Goal: Navigation & Orientation: Find specific page/section

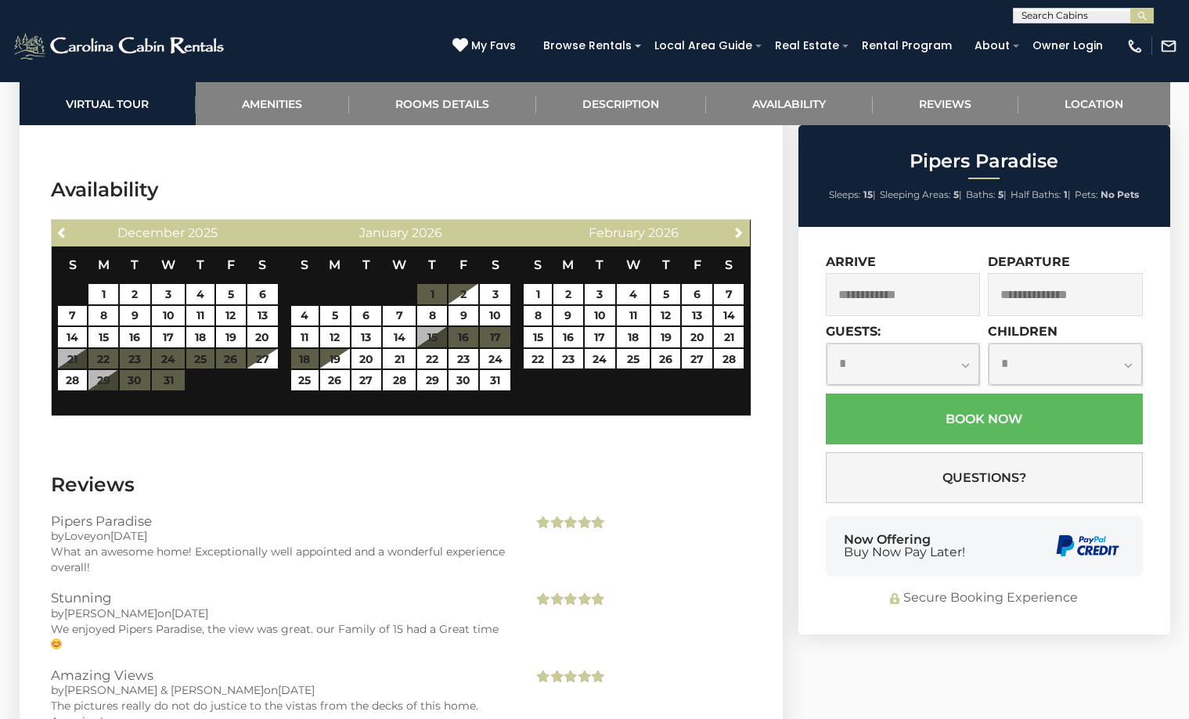
scroll to position [4467, 0]
click at [1078, 99] on link "Location" at bounding box center [1094, 103] width 152 height 43
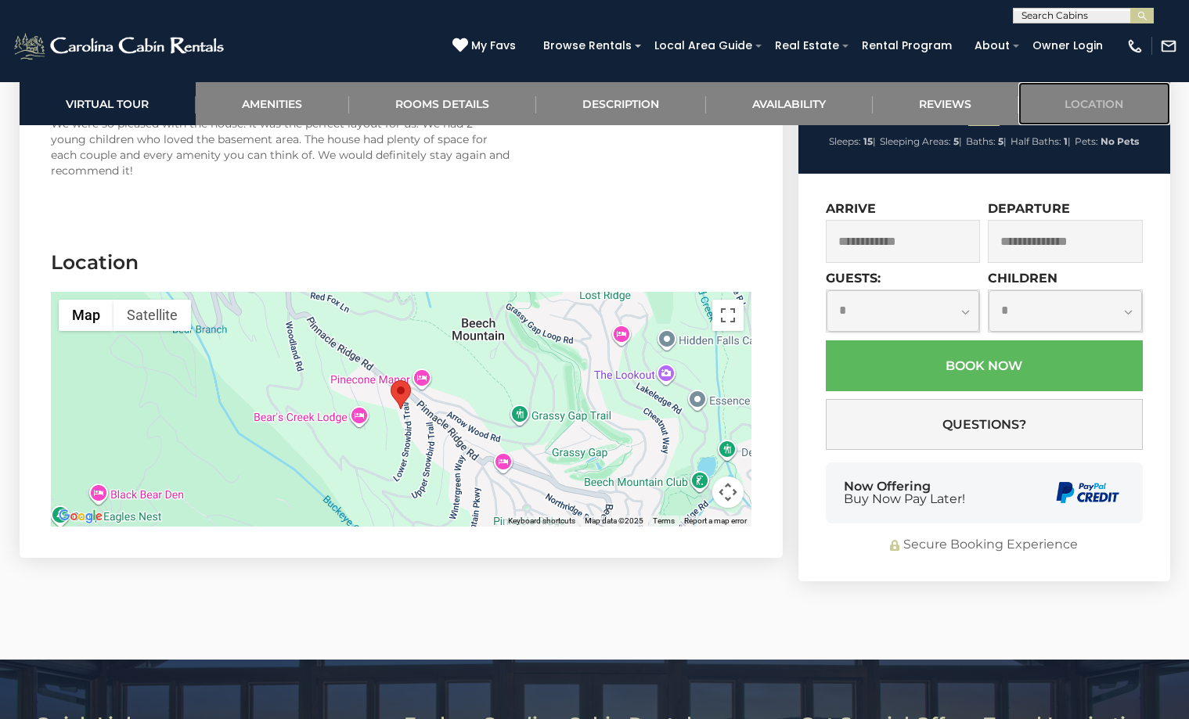
scroll to position [5184, 0]
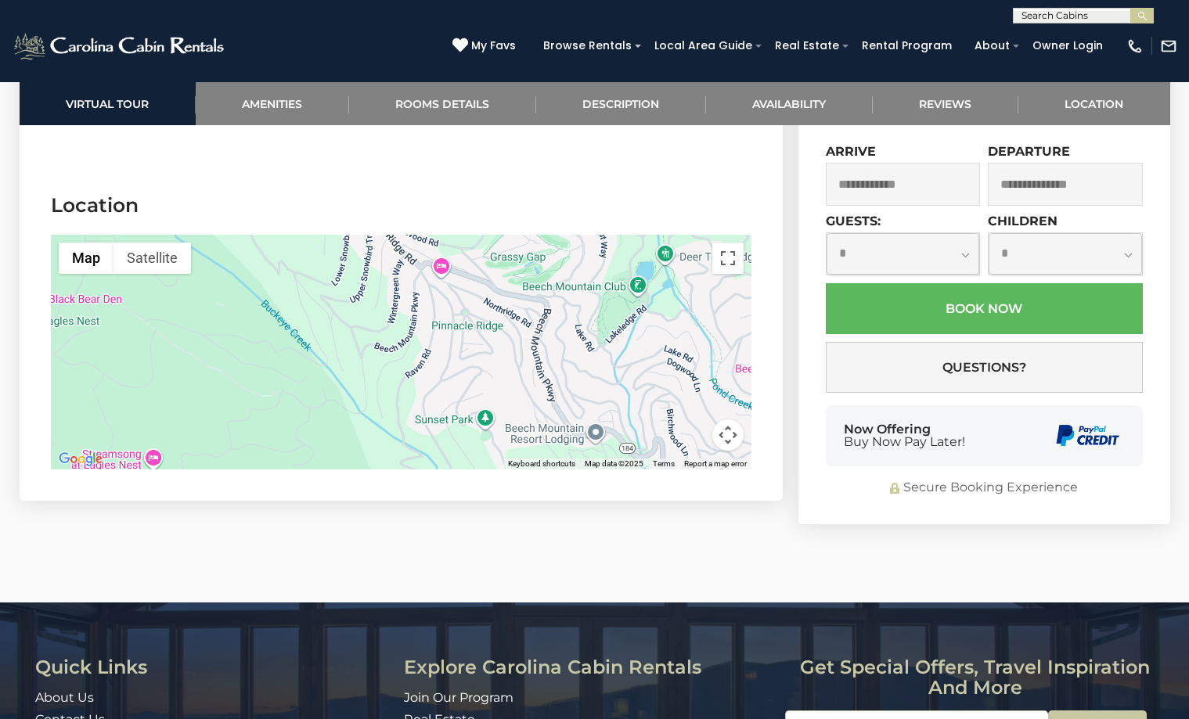
drag, startPoint x: 500, startPoint y: 390, endPoint x: 438, endPoint y: 247, distance: 155.2
click at [438, 247] on div at bounding box center [401, 352] width 700 height 235
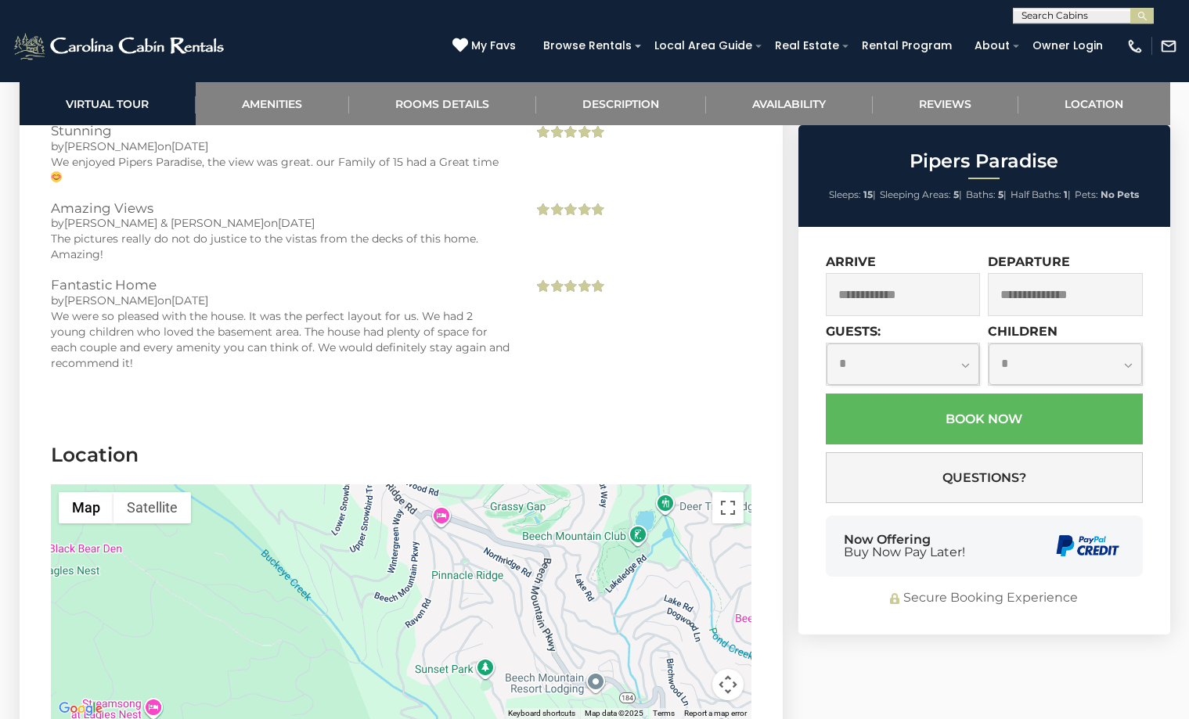
scroll to position [5104, 0]
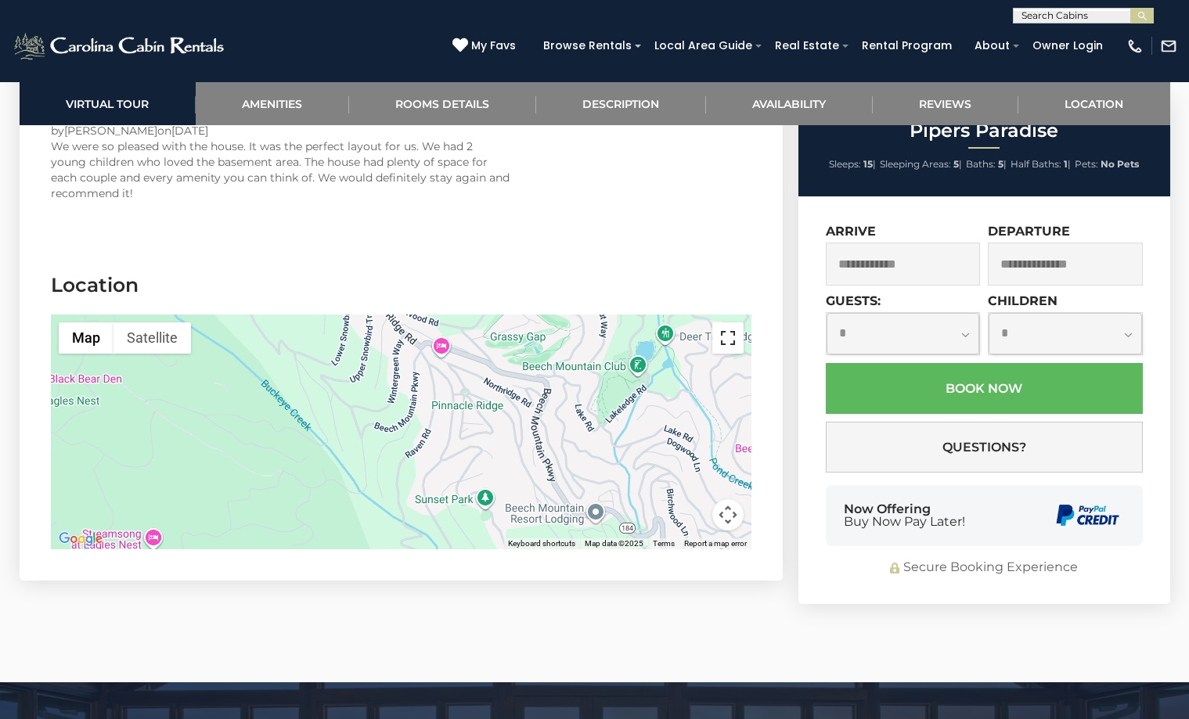
click at [728, 322] on button "Toggle fullscreen view" at bounding box center [727, 337] width 31 height 31
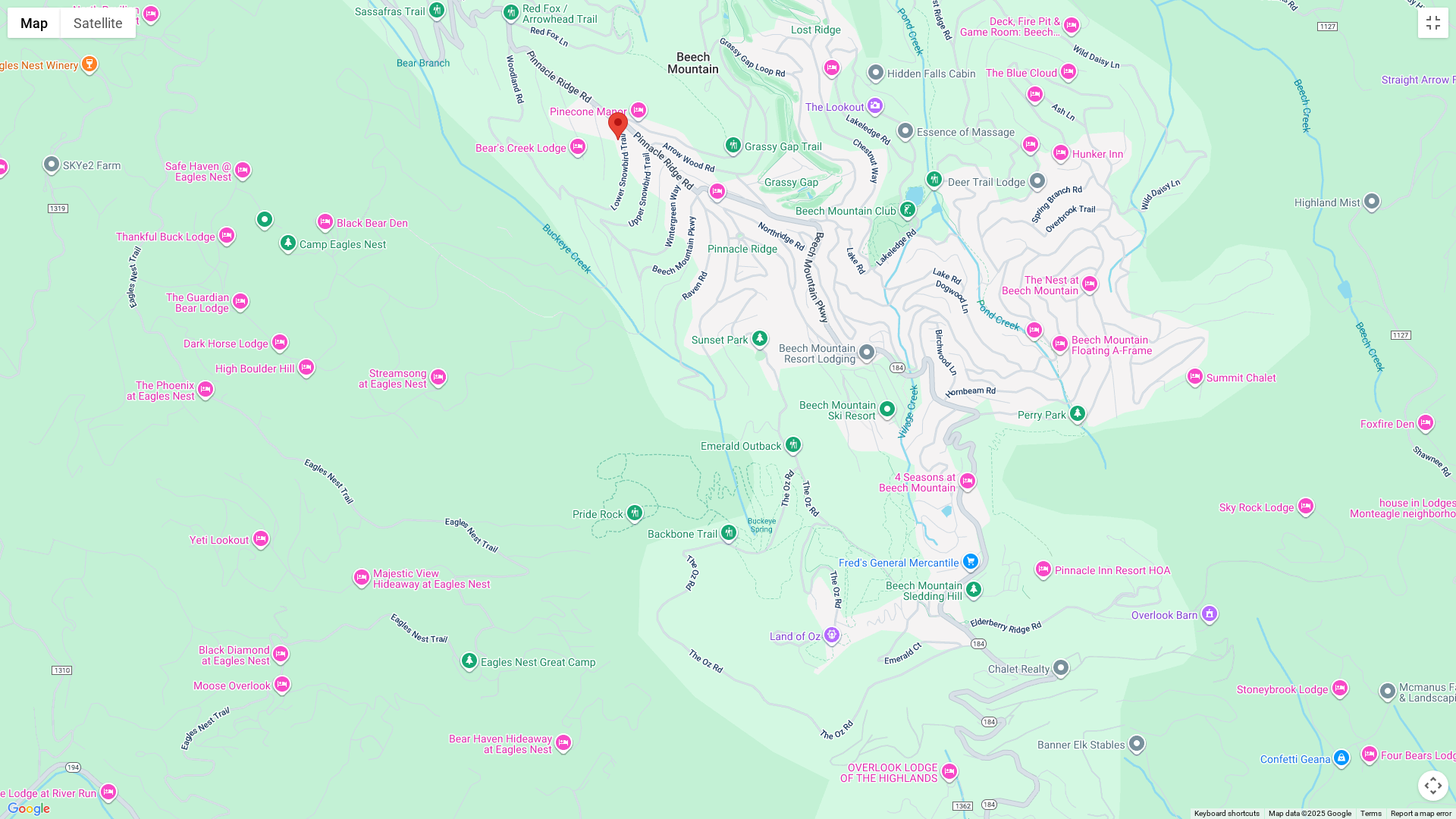
drag, startPoint x: 871, startPoint y: 546, endPoint x: 821, endPoint y: 405, distance: 149.6
click at [821, 405] on div at bounding box center [728, 409] width 1456 height 819
click at [1152, 696] on button "Map camera controls" at bounding box center [1433, 785] width 30 height 30
click at [1152, 696] on button "Zoom in" at bounding box center [1395, 709] width 30 height 30
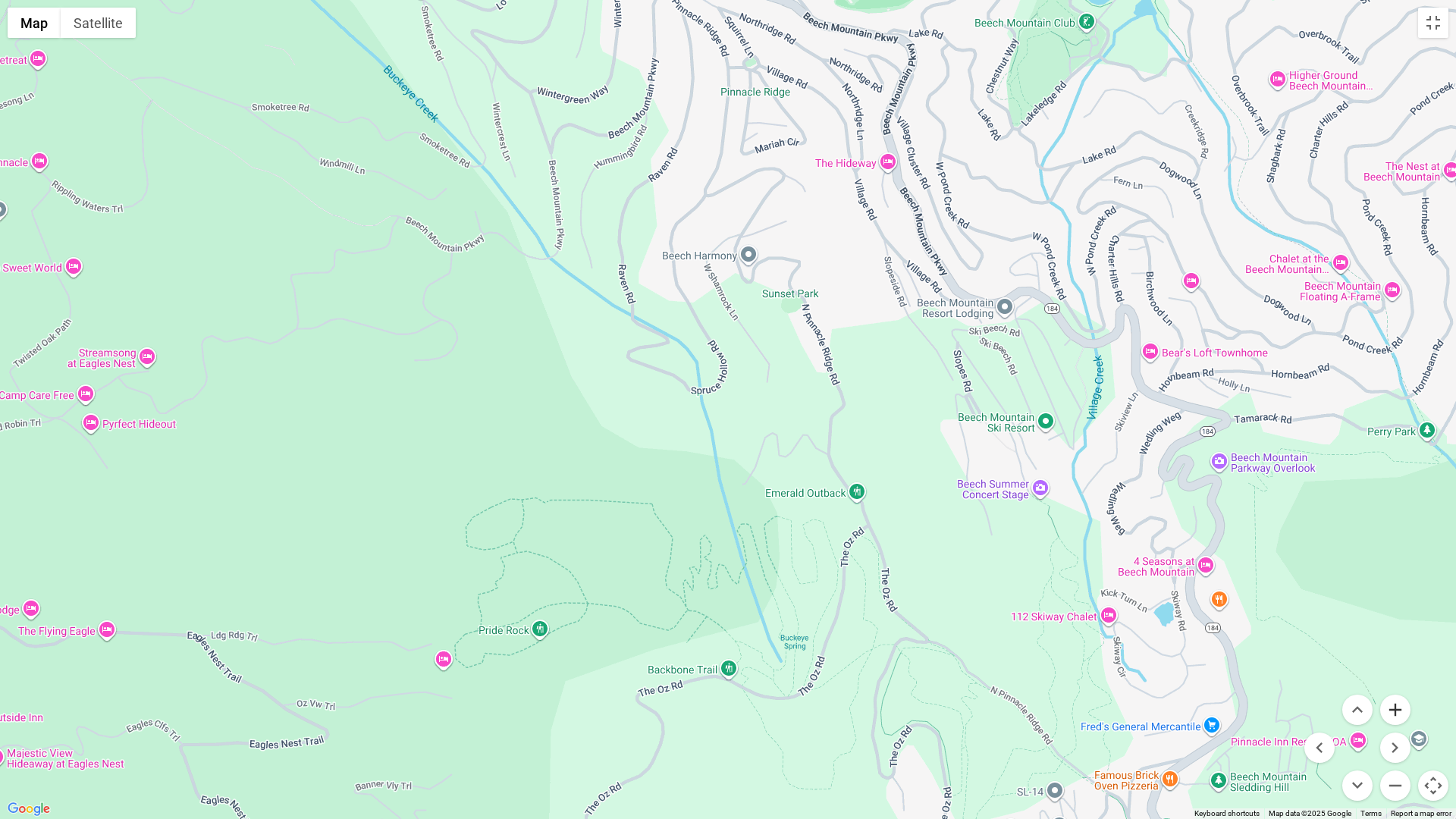
click at [1152, 696] on button "Zoom in" at bounding box center [1395, 709] width 30 height 30
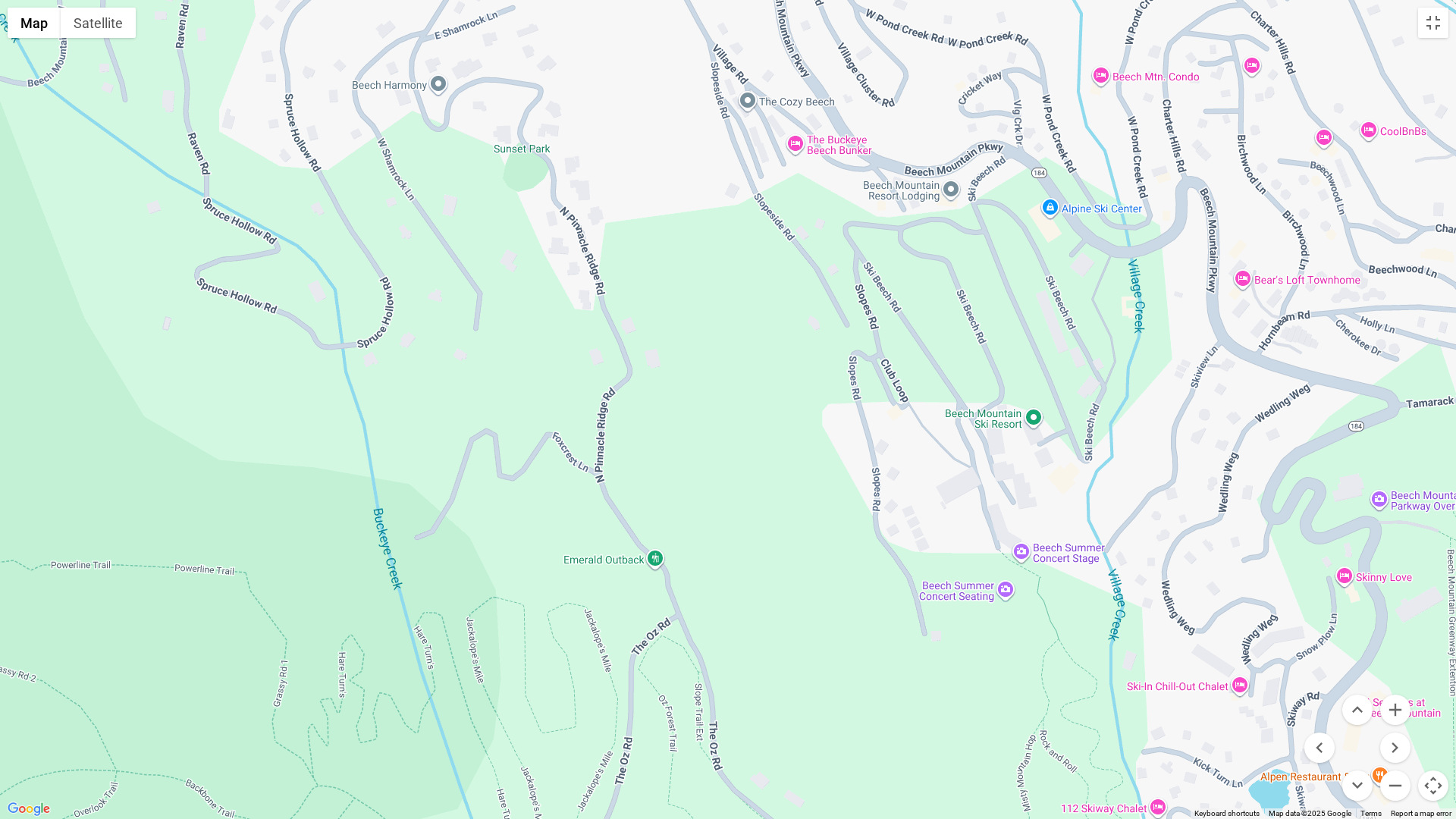
drag, startPoint x: 1130, startPoint y: 279, endPoint x: 799, endPoint y: 256, distance: 331.8
click at [799, 256] on div at bounding box center [728, 409] width 1456 height 819
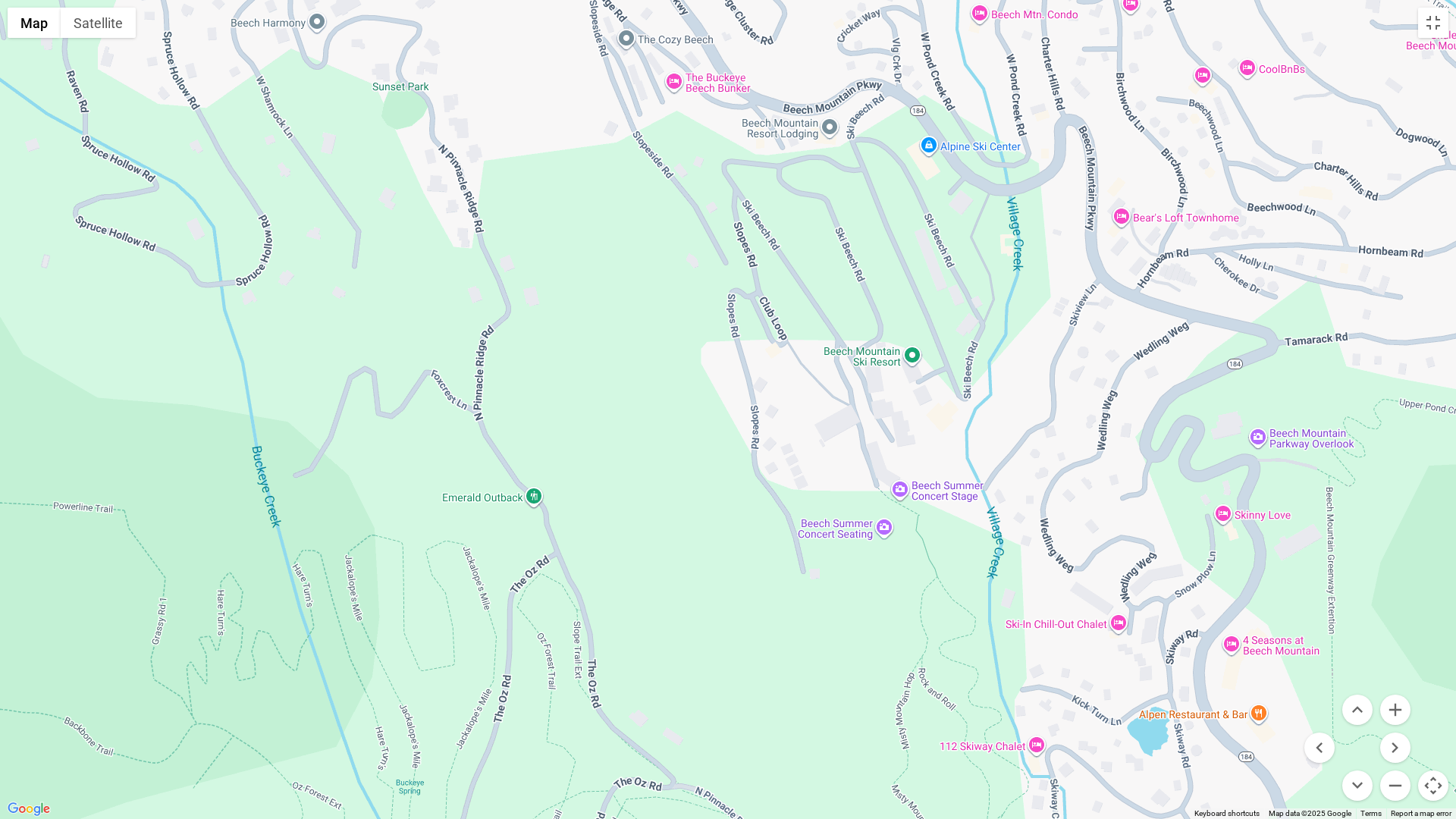
drag, startPoint x: 1027, startPoint y: 495, endPoint x: 905, endPoint y: 431, distance: 137.8
click at [905, 431] on div at bounding box center [728, 409] width 1456 height 819
click at [1152, 696] on button "Zoom in" at bounding box center [1395, 709] width 30 height 30
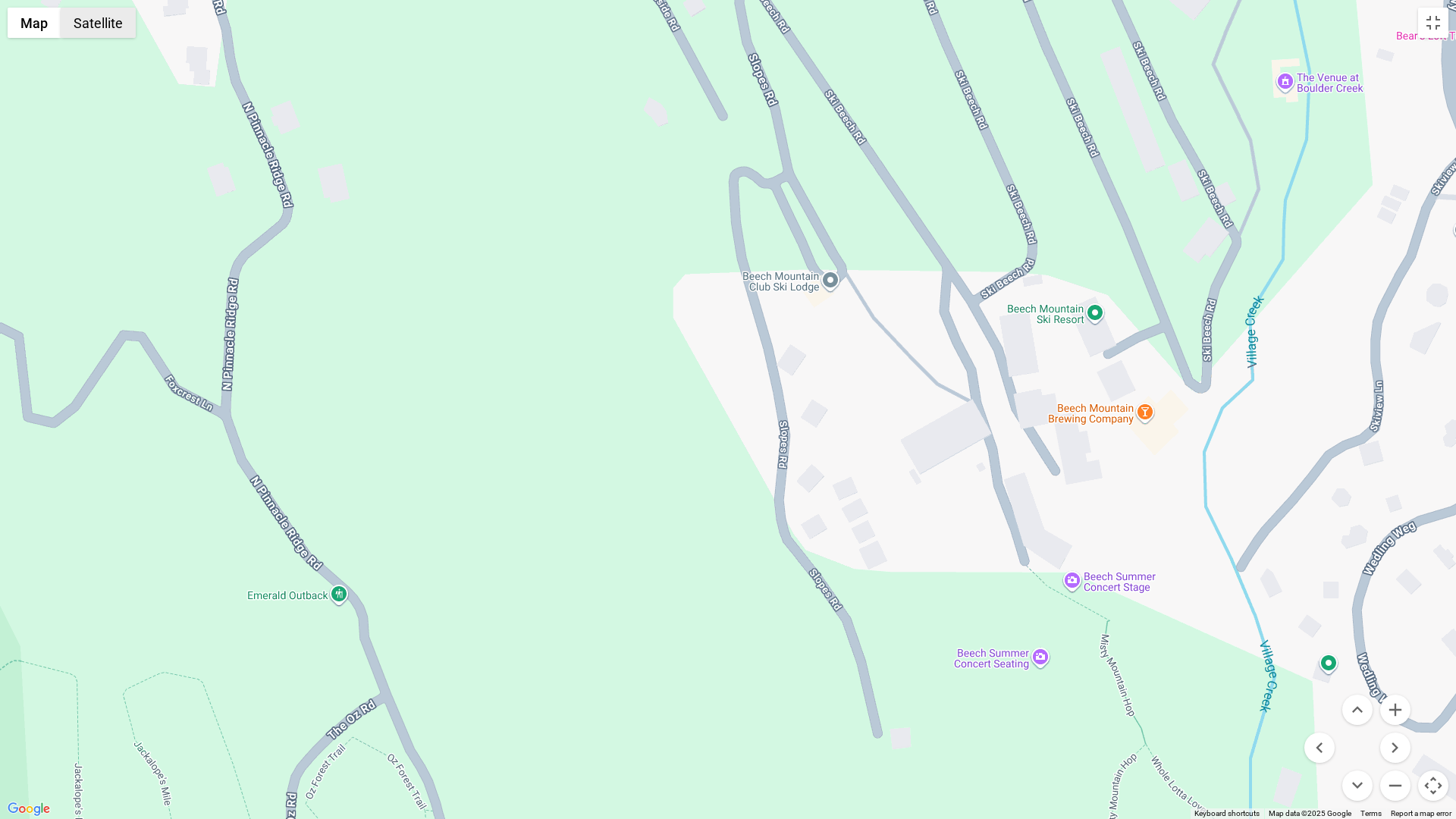
click at [113, 33] on button "Satellite" at bounding box center [98, 22] width 75 height 30
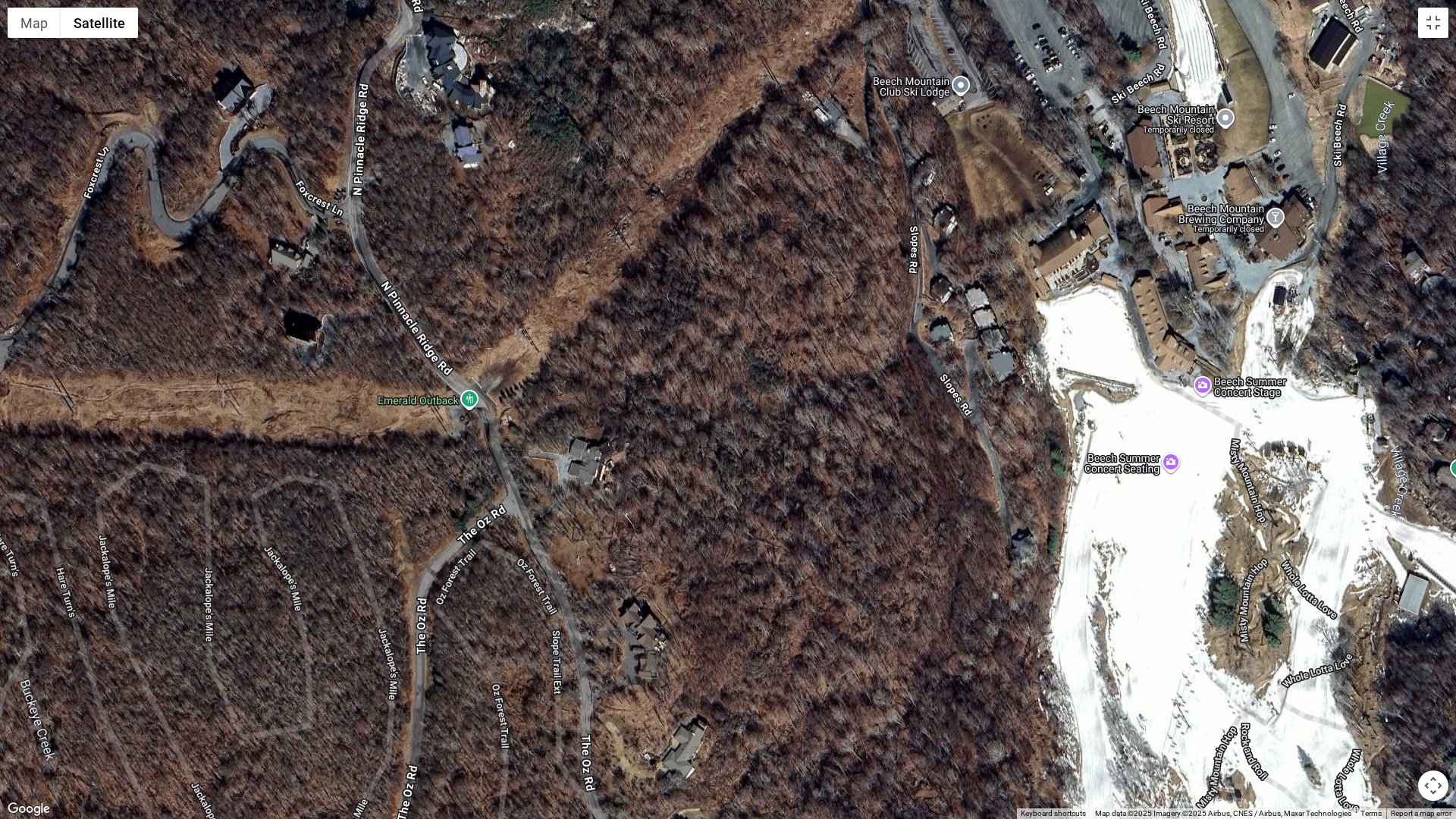
drag, startPoint x: 937, startPoint y: 476, endPoint x: 1064, endPoint y: 280, distance: 233.5
click at [1064, 280] on div at bounding box center [728, 409] width 1456 height 819
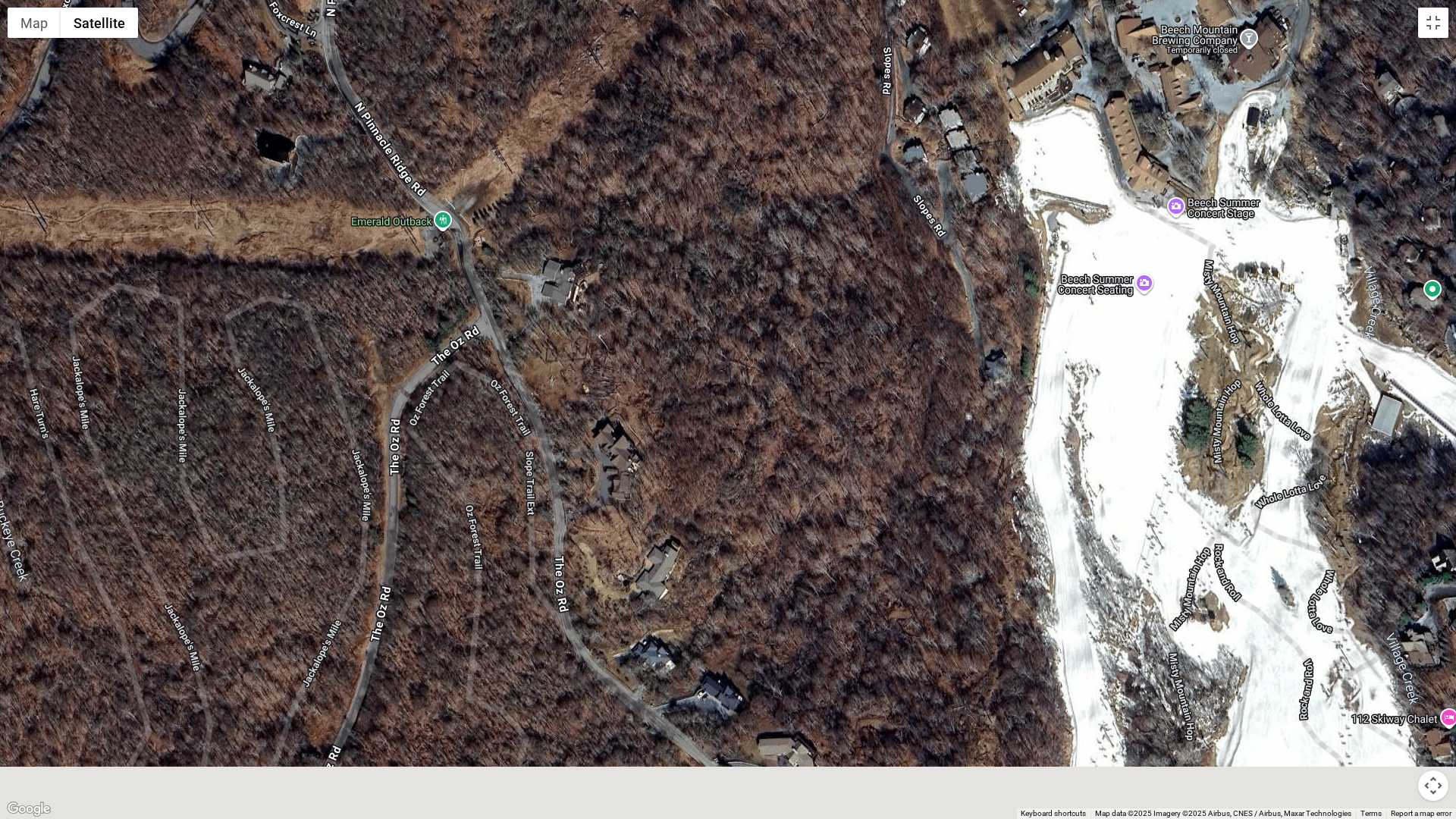
drag, startPoint x: 931, startPoint y: 524, endPoint x: 893, endPoint y: 301, distance: 226.2
click at [893, 301] on div at bounding box center [728, 409] width 1456 height 819
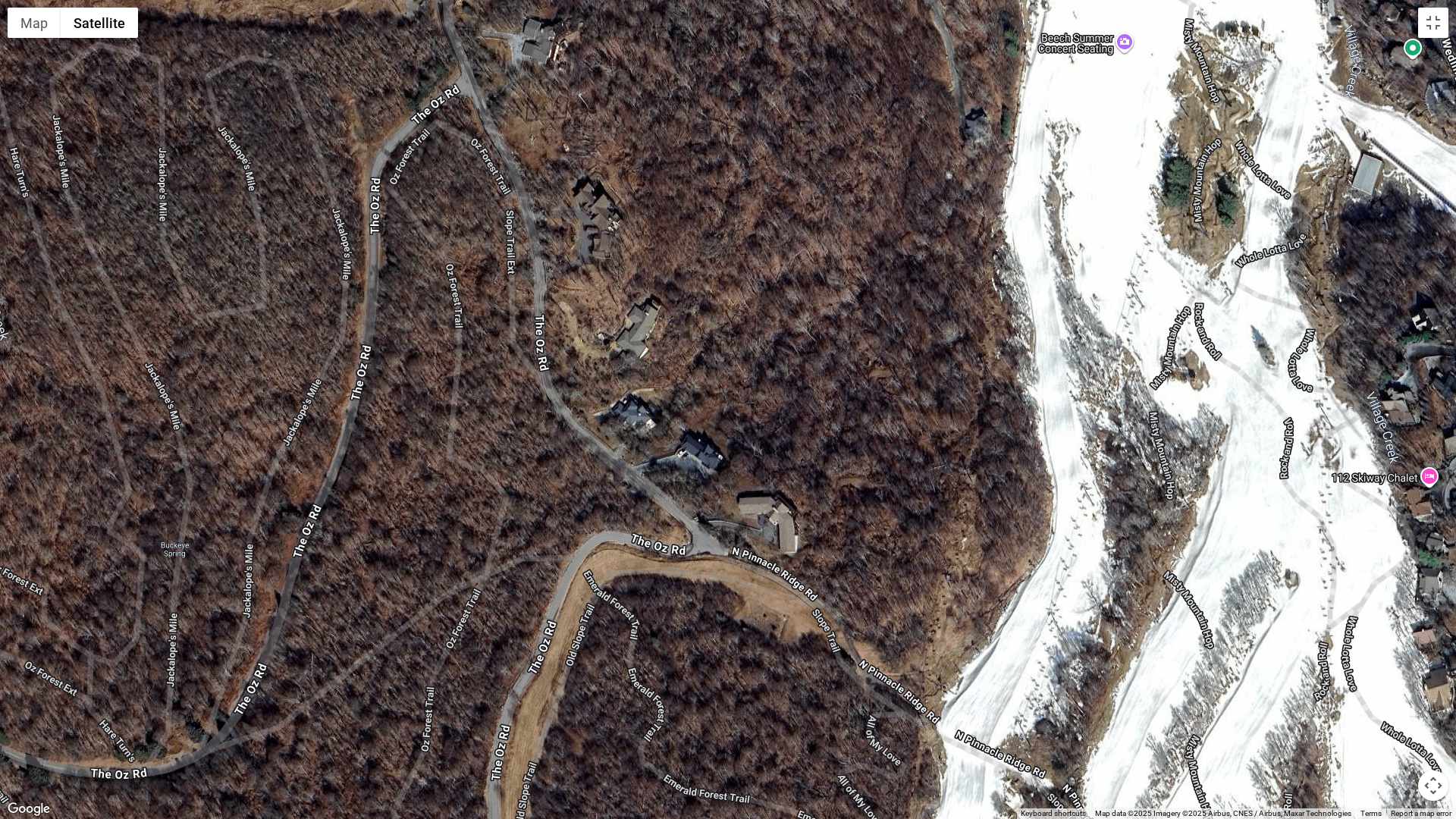
drag, startPoint x: 902, startPoint y: 527, endPoint x: 902, endPoint y: 350, distance: 177.0
click at [902, 350] on div at bounding box center [728, 409] width 1456 height 819
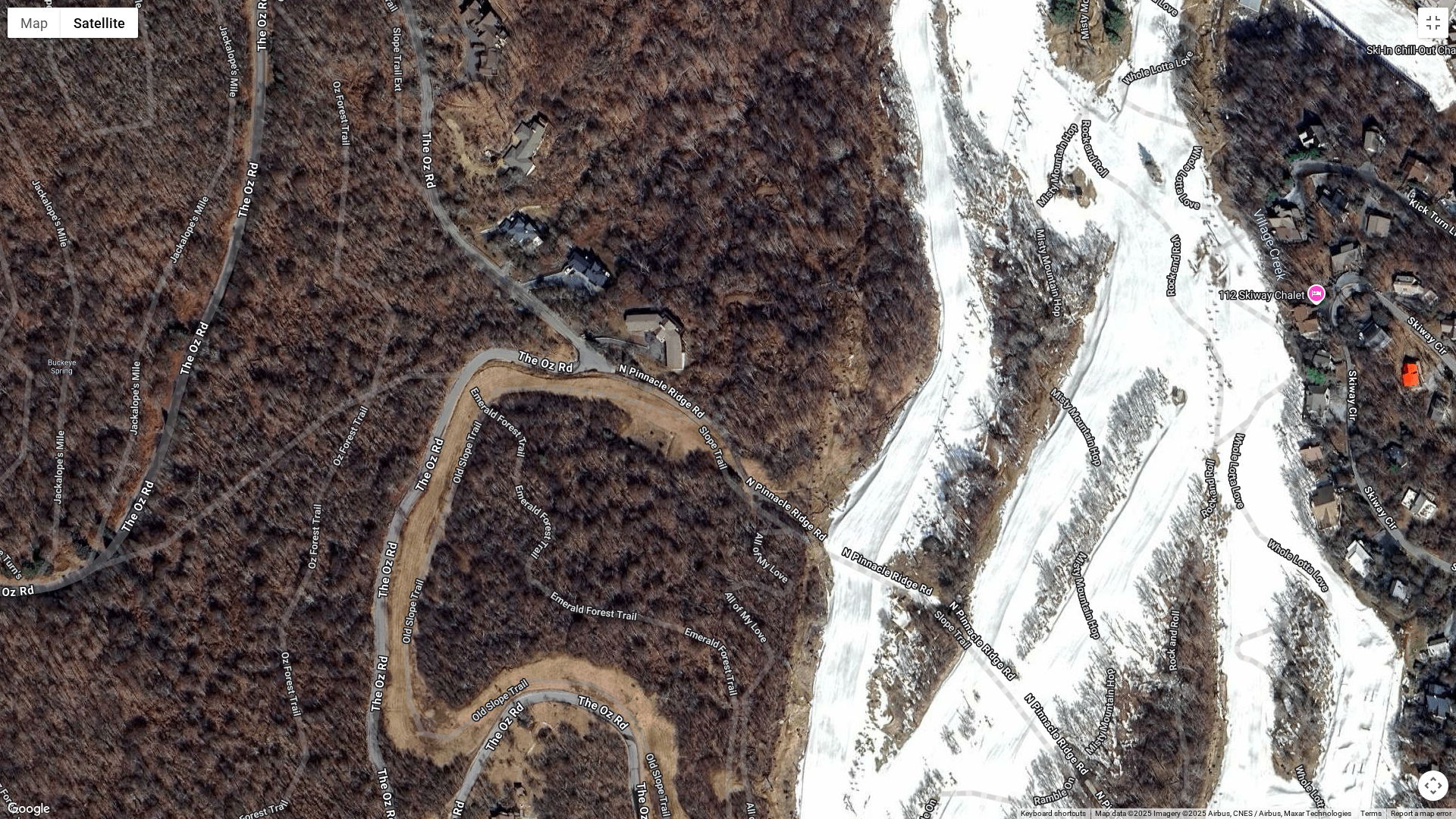
drag, startPoint x: 974, startPoint y: 586, endPoint x: 860, endPoint y: 412, distance: 208.0
click at [860, 412] on div at bounding box center [728, 409] width 1456 height 819
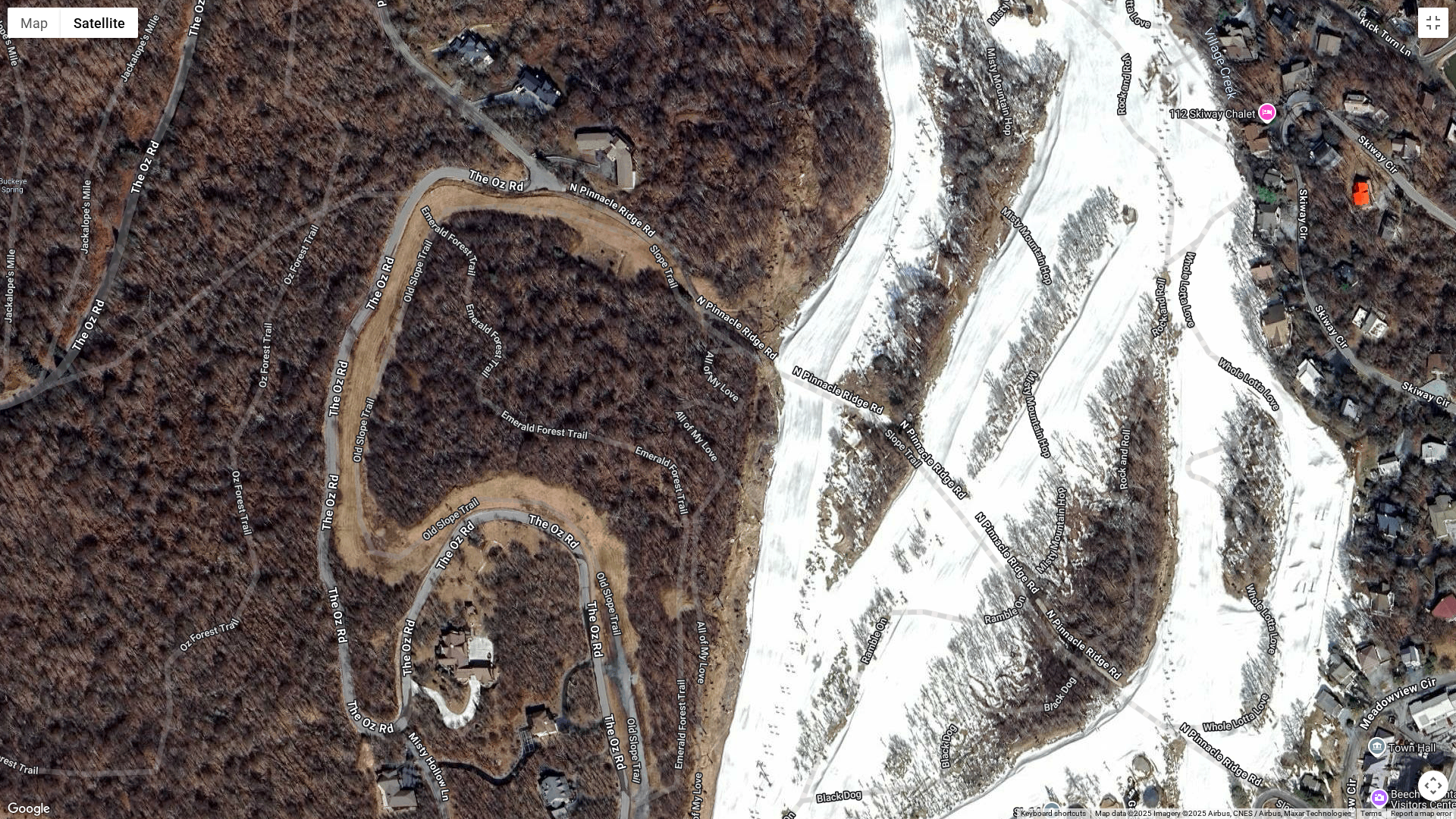
drag, startPoint x: 821, startPoint y: 591, endPoint x: 757, endPoint y: 383, distance: 217.6
click at [757, 383] on div at bounding box center [728, 409] width 1456 height 819
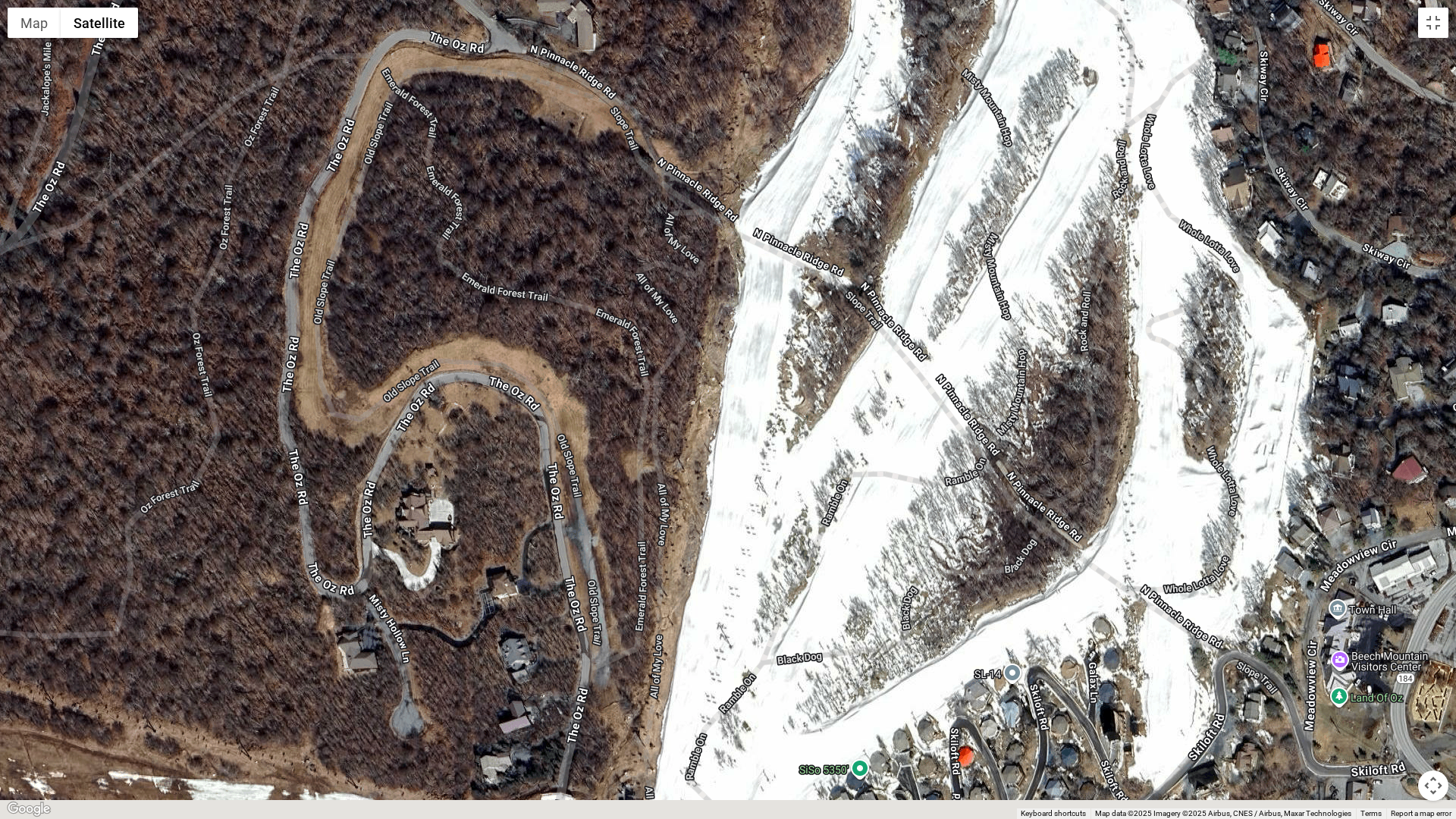
drag, startPoint x: 692, startPoint y: 673, endPoint x: 697, endPoint y: 406, distance: 267.0
click at [681, 414] on div at bounding box center [728, 409] width 1456 height 819
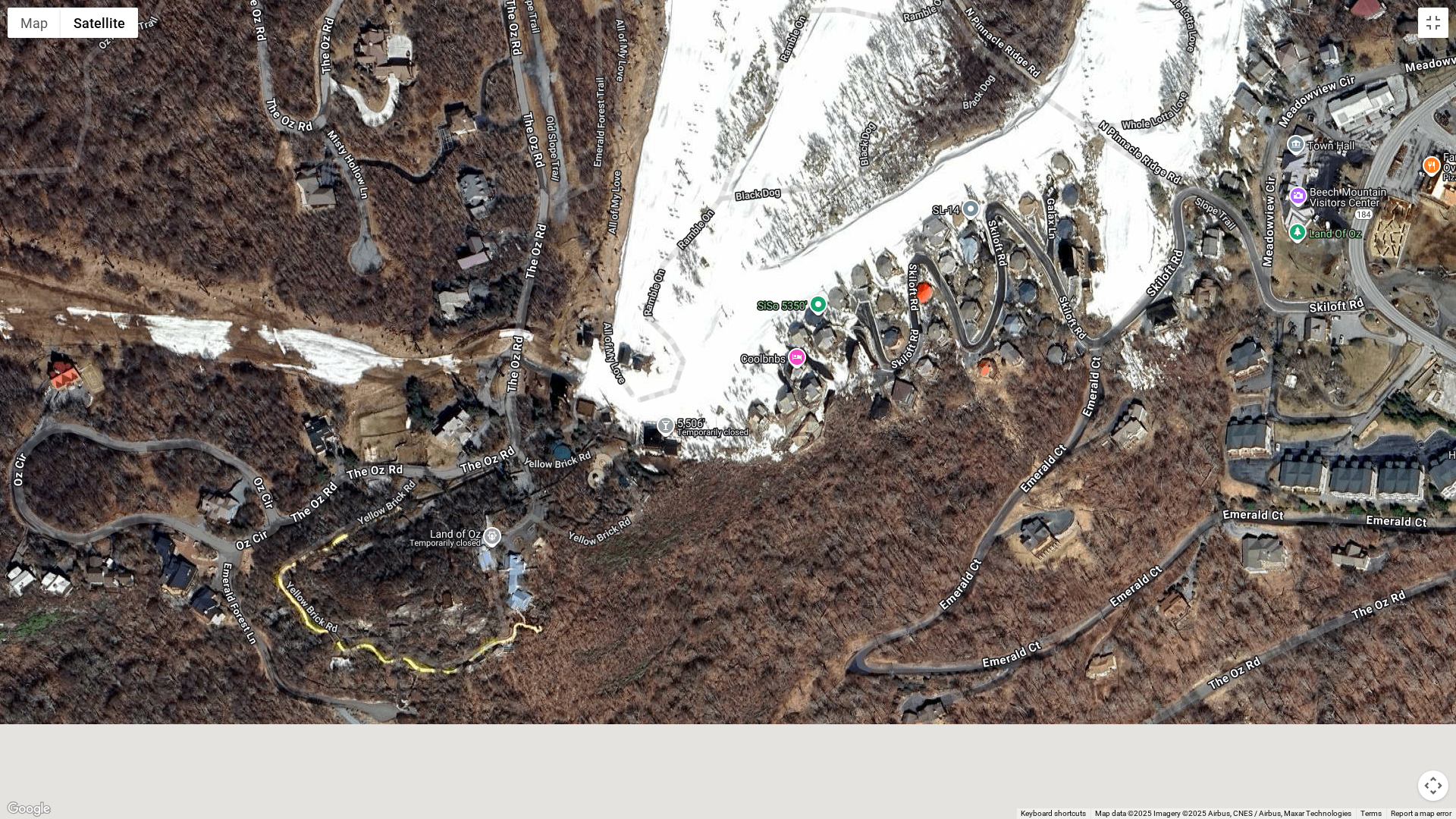
drag, startPoint x: 652, startPoint y: 704, endPoint x: 581, endPoint y: 437, distance: 276.3
click at [581, 438] on div at bounding box center [728, 409] width 1456 height 819
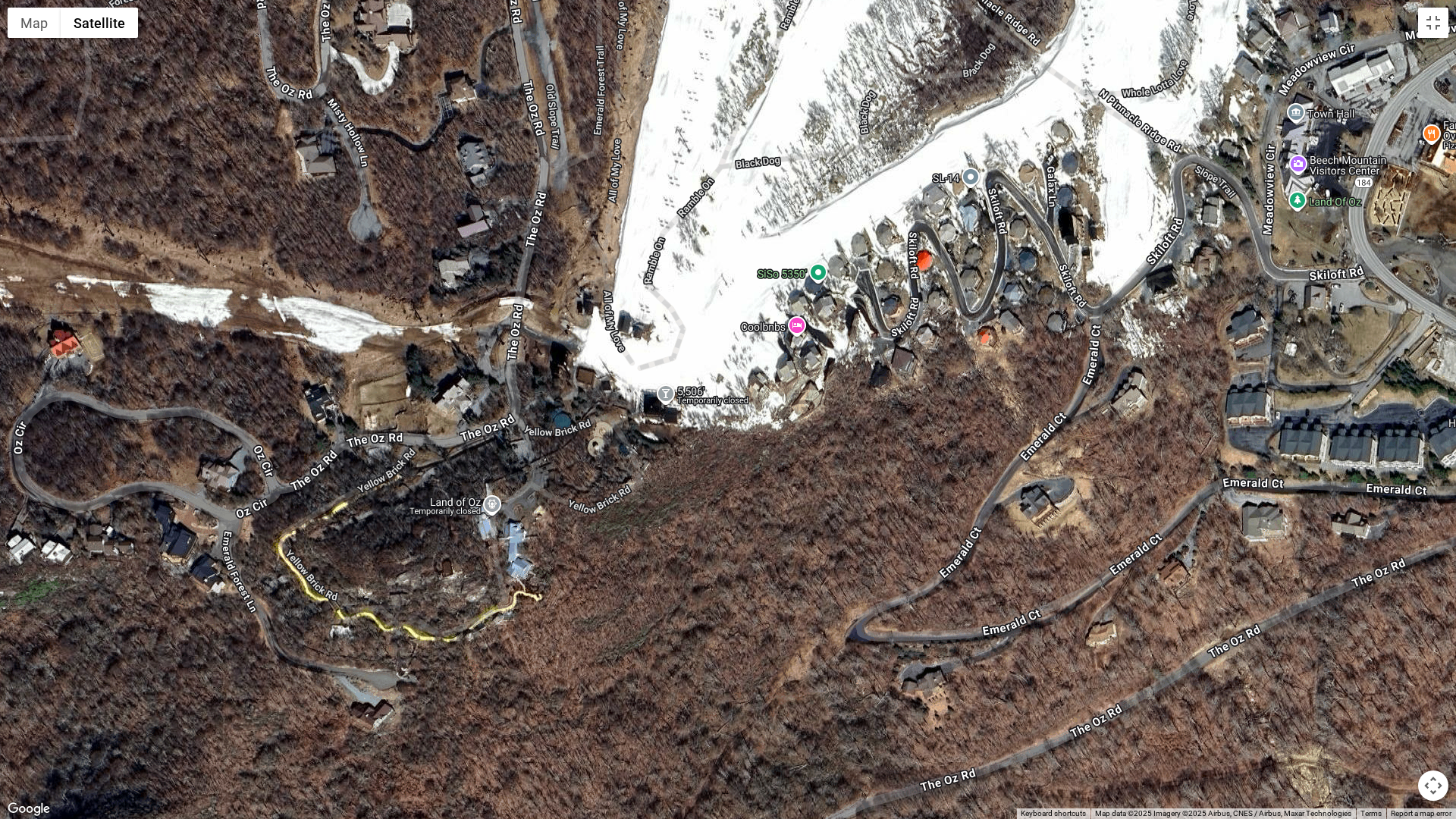
click at [1152, 696] on button "Map camera controls" at bounding box center [1433, 785] width 30 height 30
click at [1152, 696] on button "Zoom out" at bounding box center [1395, 785] width 30 height 30
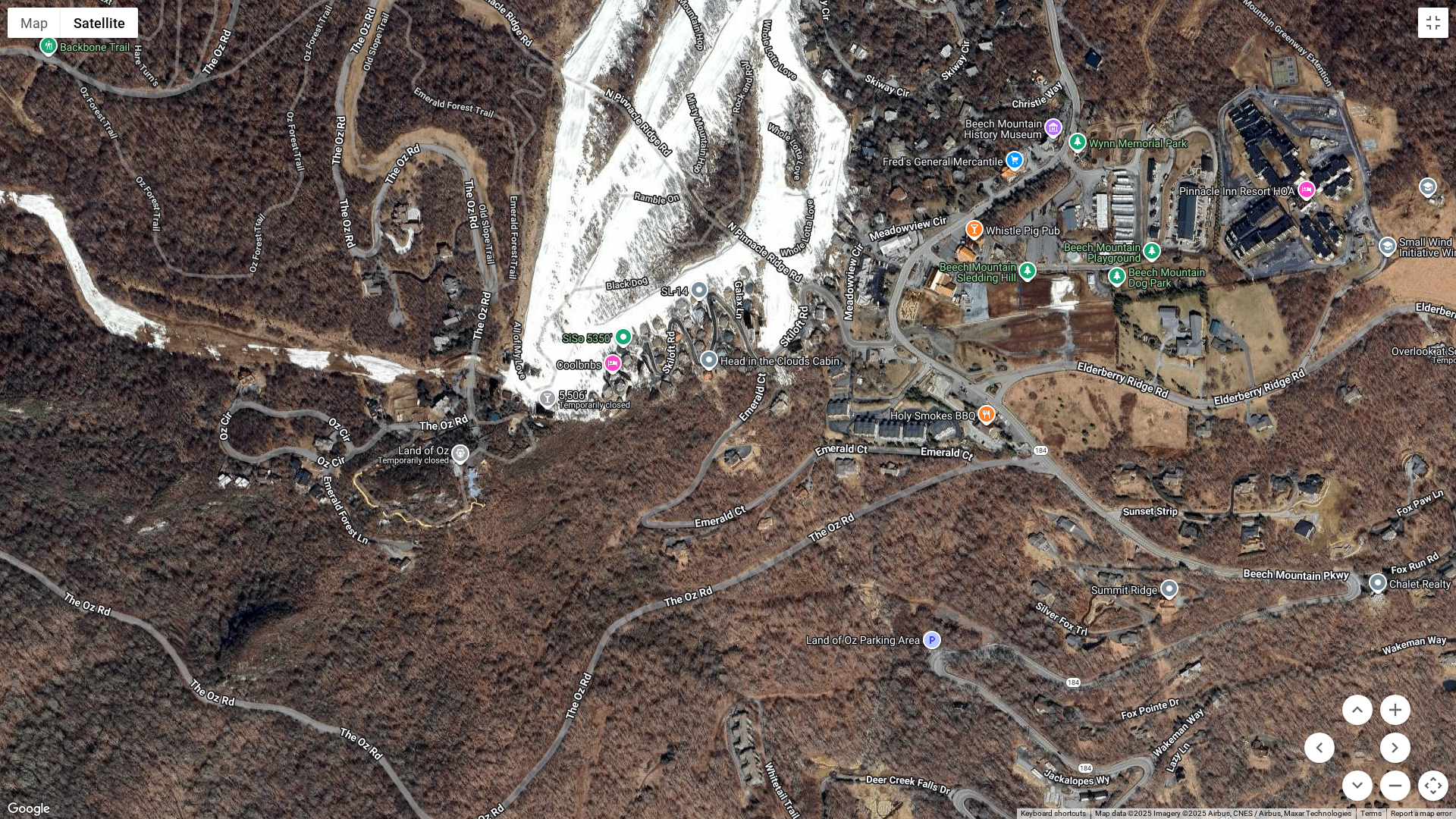
drag, startPoint x: 1157, startPoint y: 665, endPoint x: 1006, endPoint y: 665, distance: 151.0
click at [1006, 665] on div at bounding box center [728, 409] width 1456 height 819
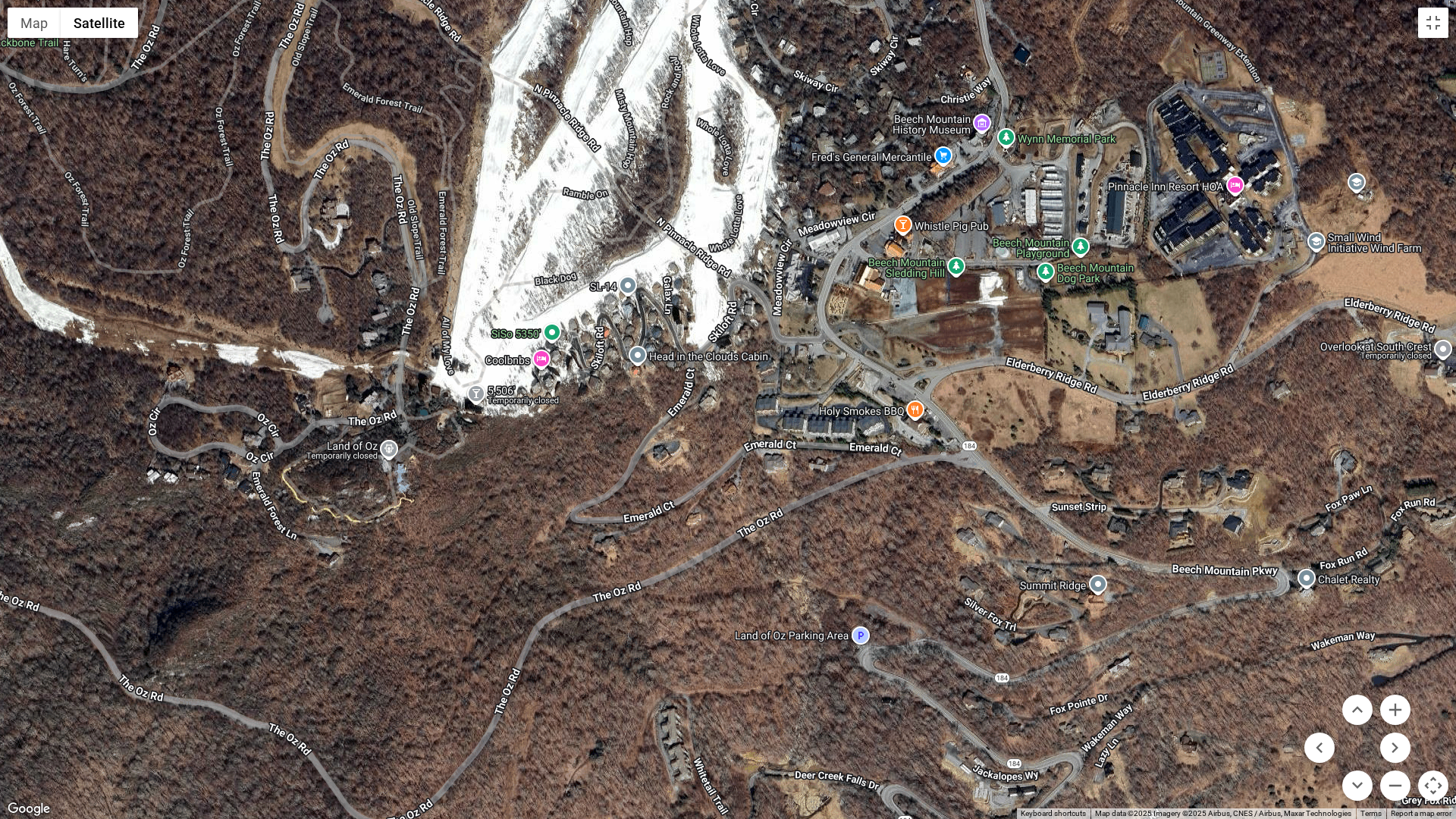
drag, startPoint x: 735, startPoint y: 364, endPoint x: 660, endPoint y: 361, distance: 75.1
click at [660, 361] on div at bounding box center [728, 409] width 1456 height 819
click at [1152, 696] on button "Zoom in" at bounding box center [1395, 709] width 30 height 30
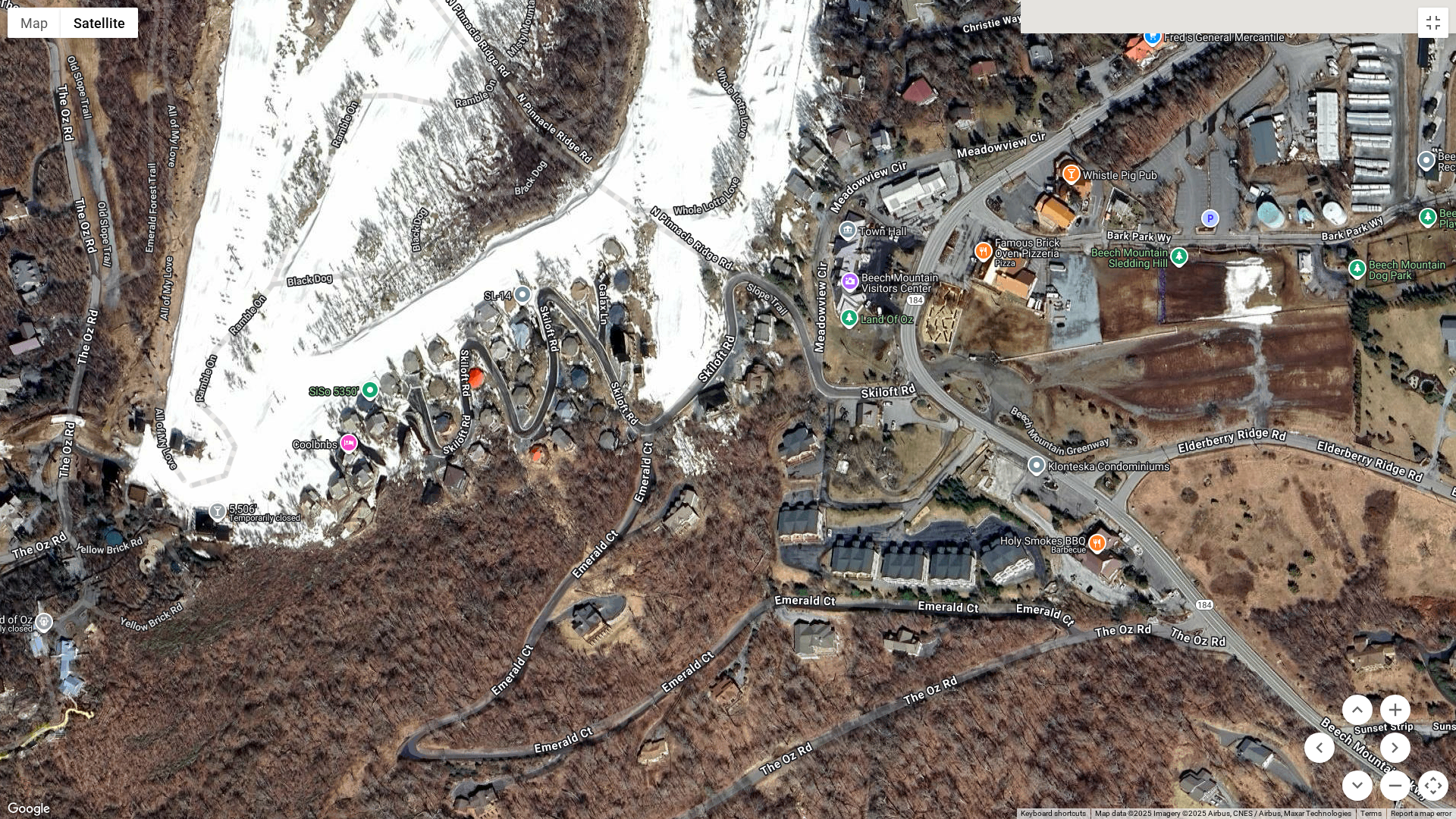
drag, startPoint x: 786, startPoint y: 389, endPoint x: 793, endPoint y: 544, distance: 155.2
click at [793, 543] on div at bounding box center [728, 409] width 1456 height 819
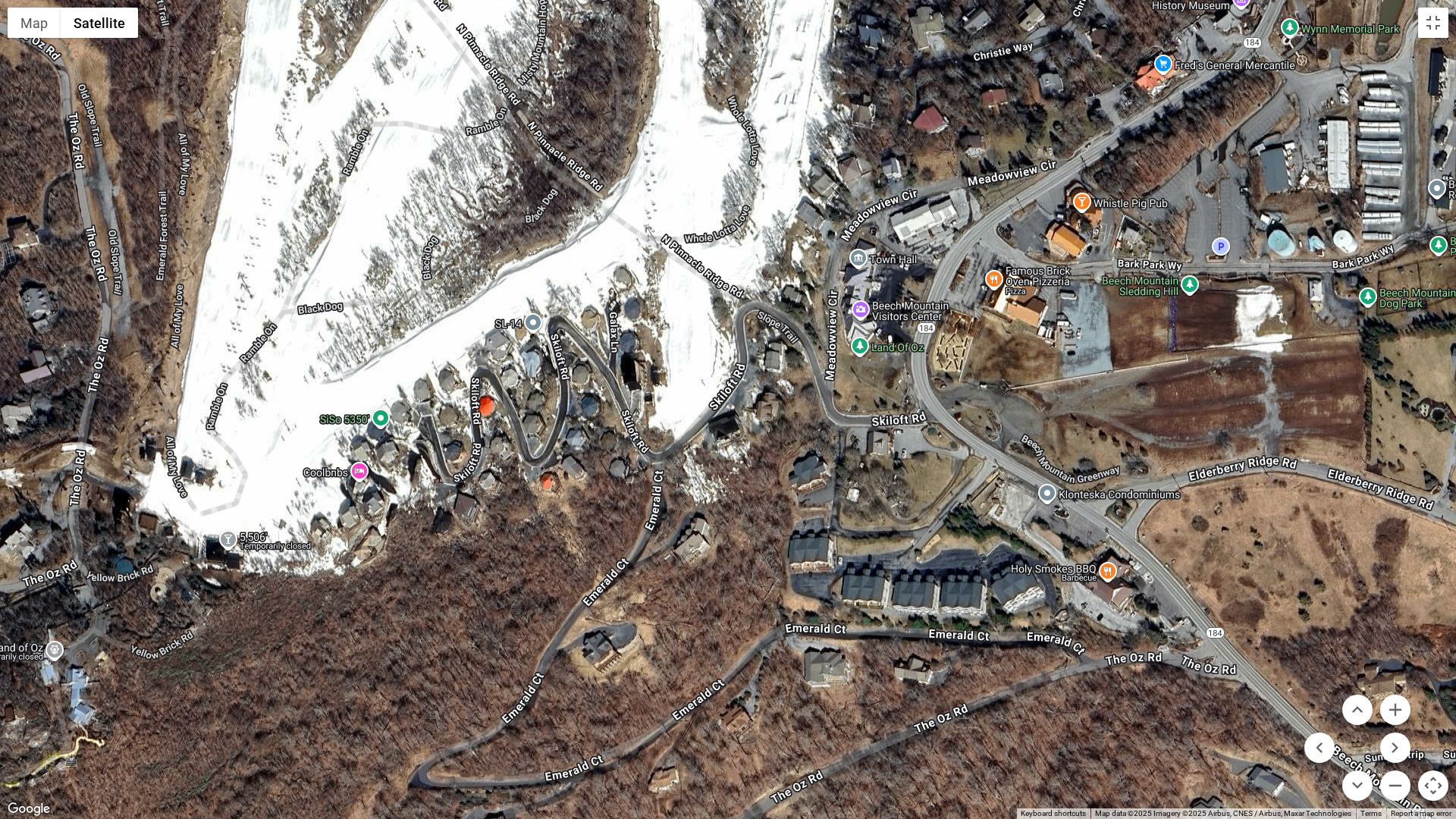
click at [359, 469] on div at bounding box center [728, 409] width 1456 height 819
click at [359, 471] on div at bounding box center [728, 409] width 1456 height 819
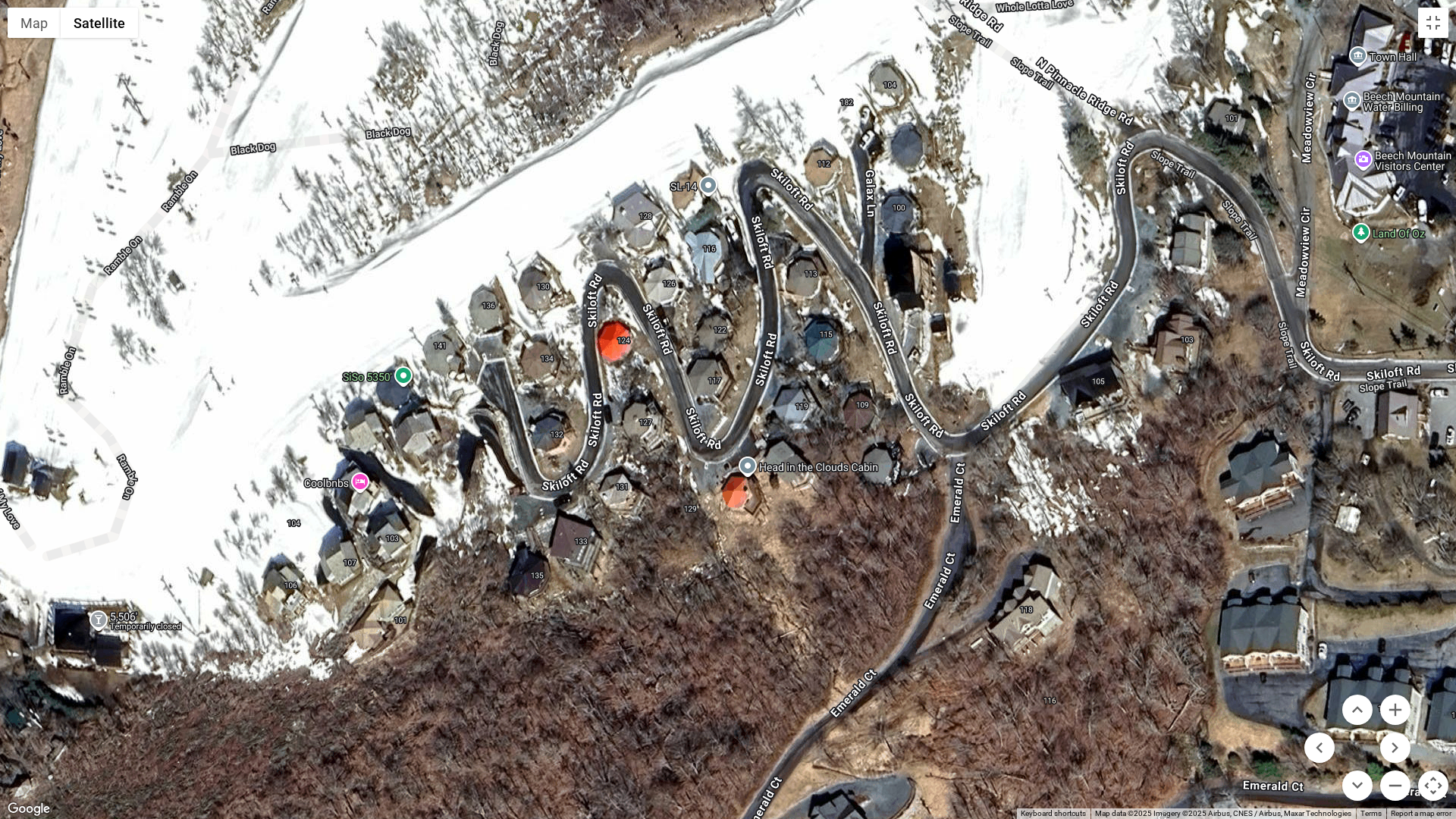
click at [357, 483] on div at bounding box center [728, 409] width 1456 height 819
click at [357, 480] on div at bounding box center [728, 409] width 1456 height 819
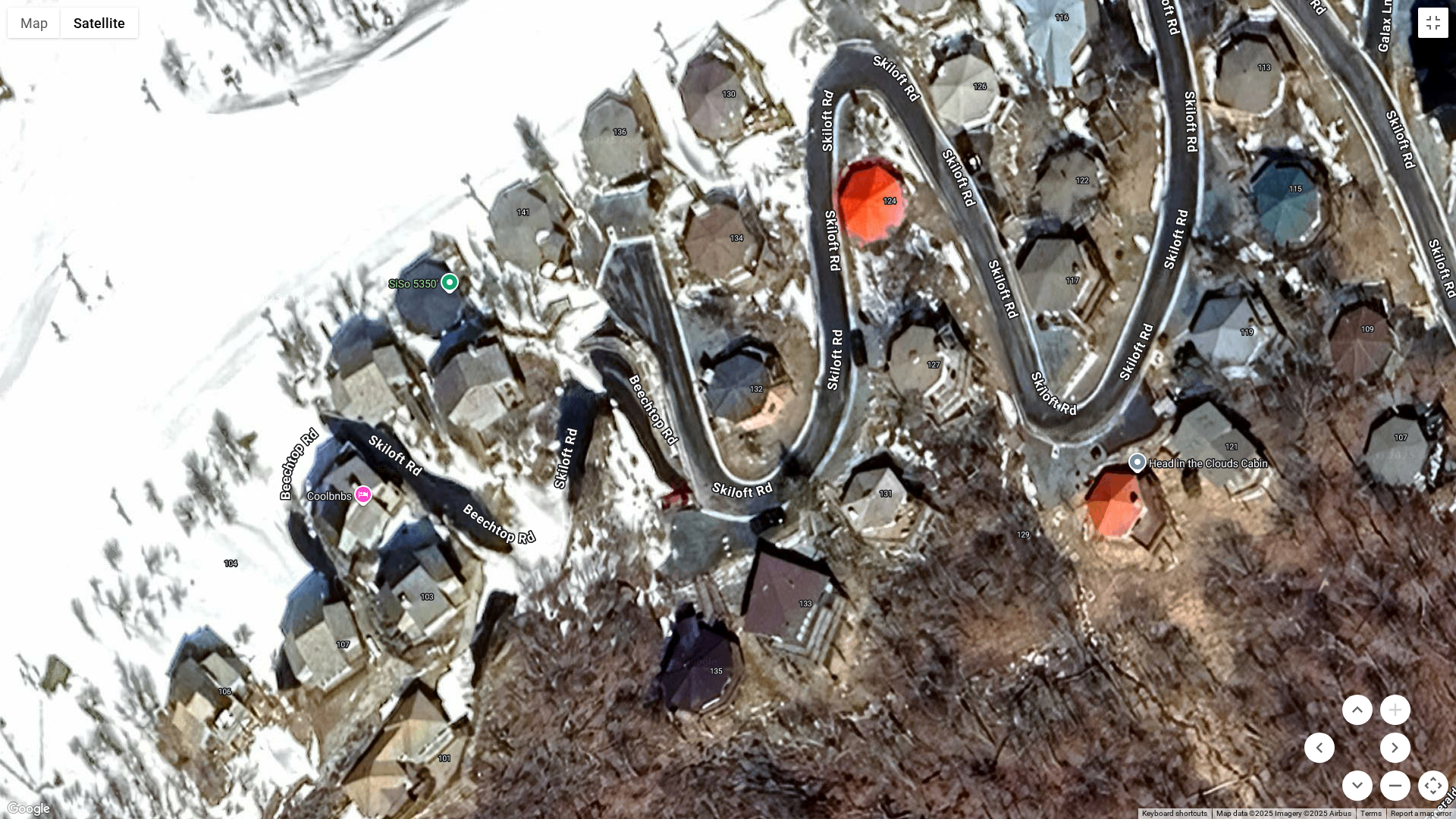
click at [362, 498] on div at bounding box center [728, 409] width 1456 height 819
click at [1152, 696] on button "Zoom out" at bounding box center [1395, 785] width 30 height 30
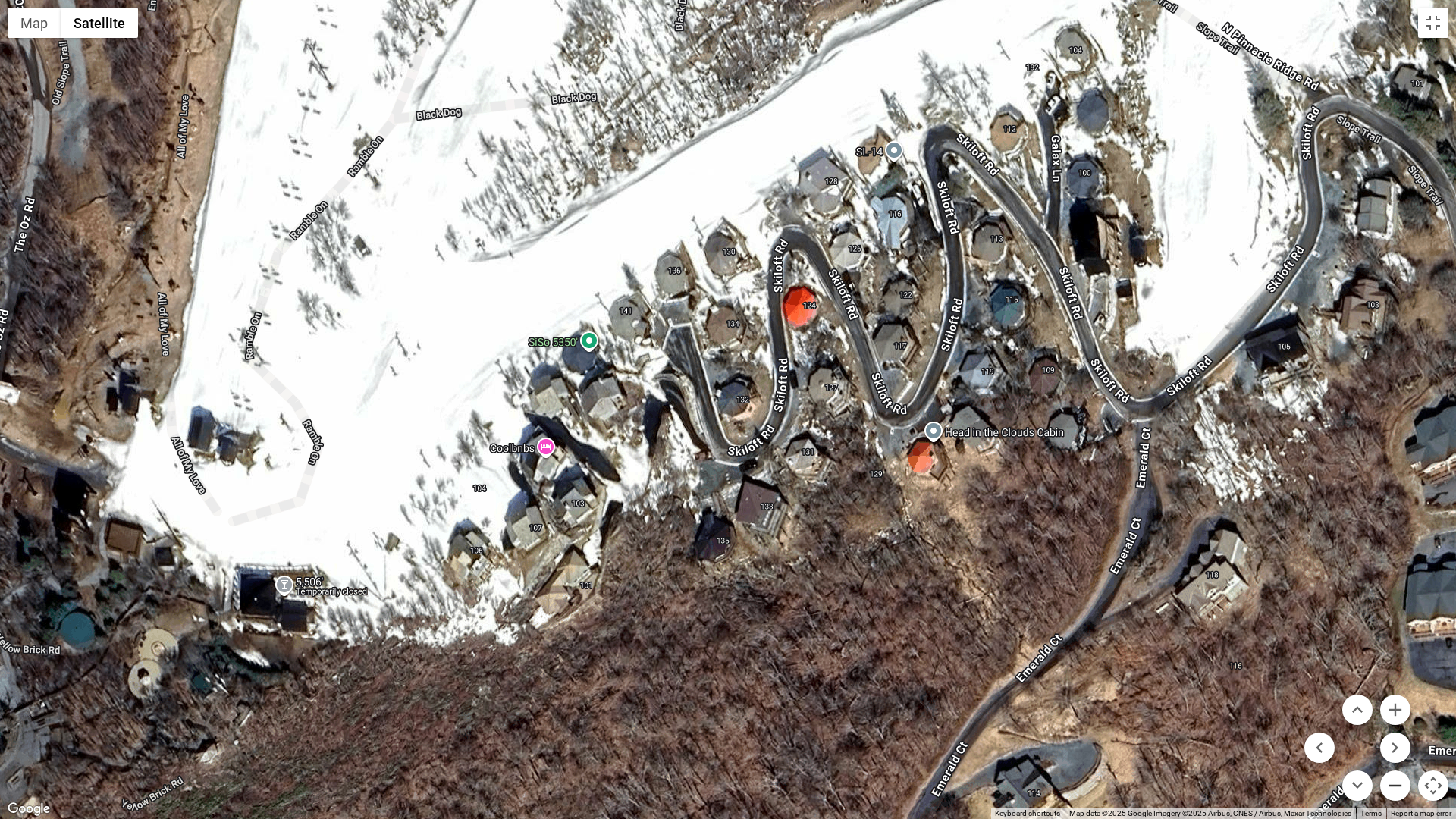
click at [1152, 696] on button "Zoom out" at bounding box center [1395, 785] width 30 height 30
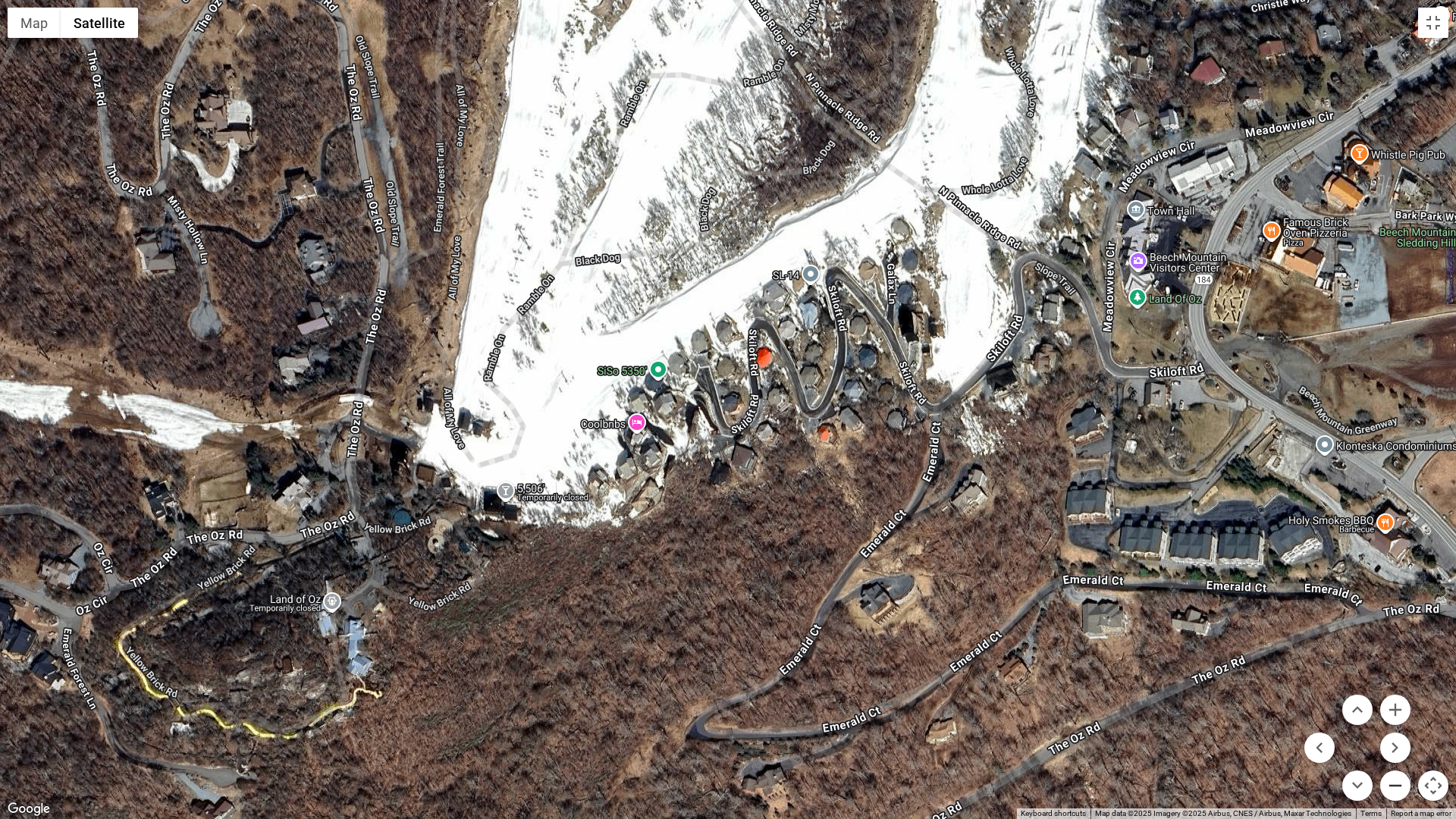
click at [1152, 696] on button "Zoom out" at bounding box center [1395, 785] width 30 height 30
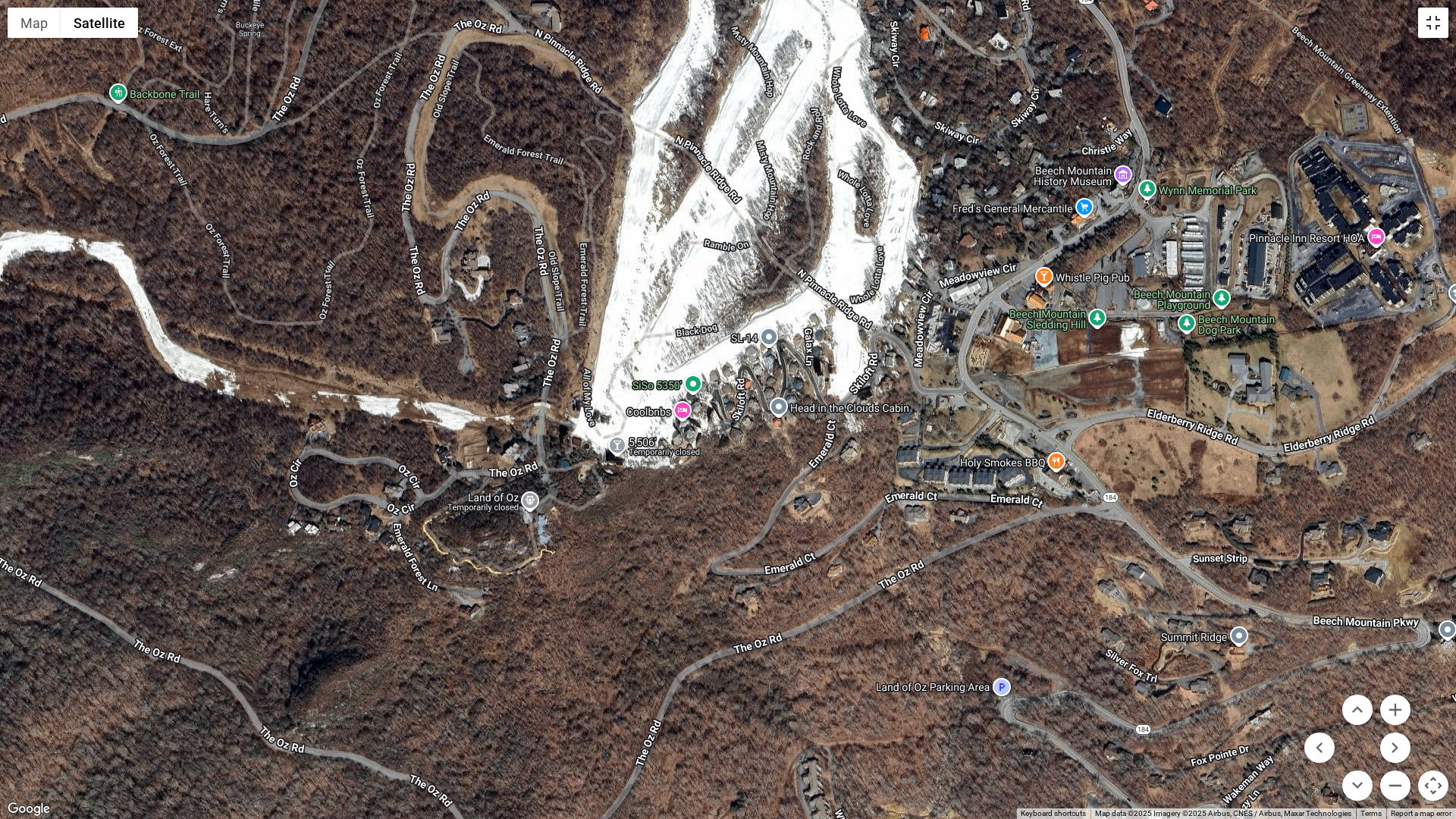
click at [1152, 21] on button "Toggle fullscreen view" at bounding box center [1433, 22] width 30 height 30
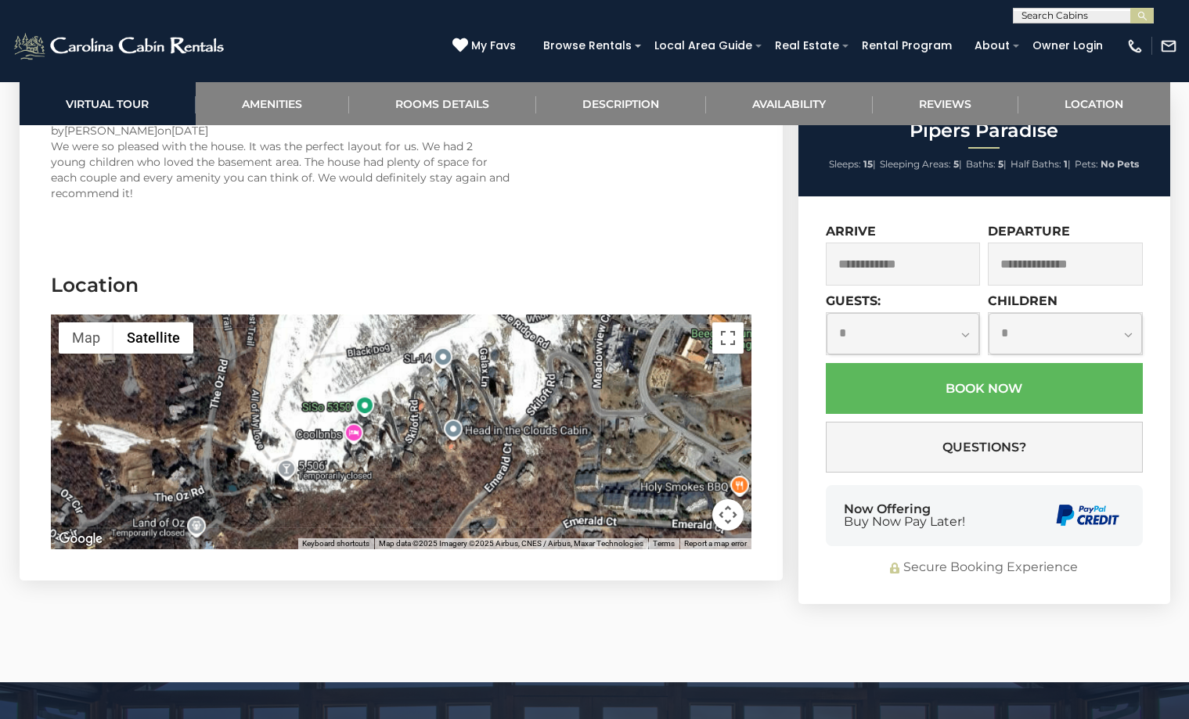
click at [351, 381] on div at bounding box center [401, 432] width 700 height 235
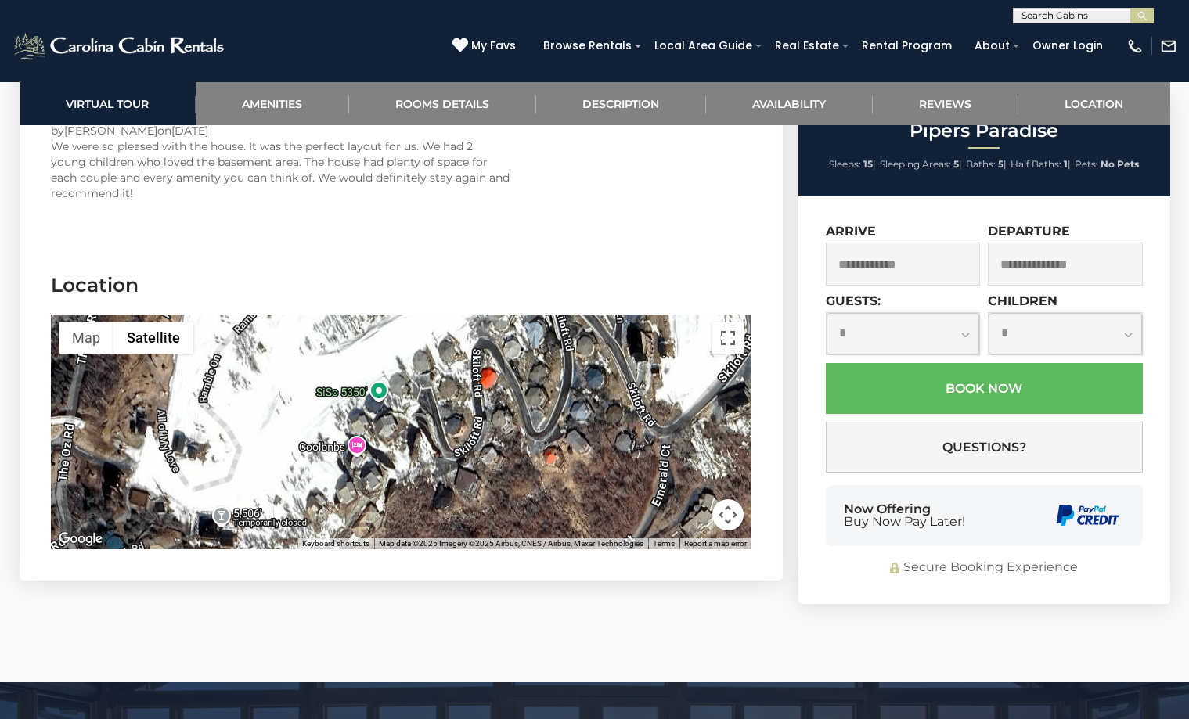
click at [351, 394] on div at bounding box center [401, 432] width 700 height 235
